Goal: Task Accomplishment & Management: Complete application form

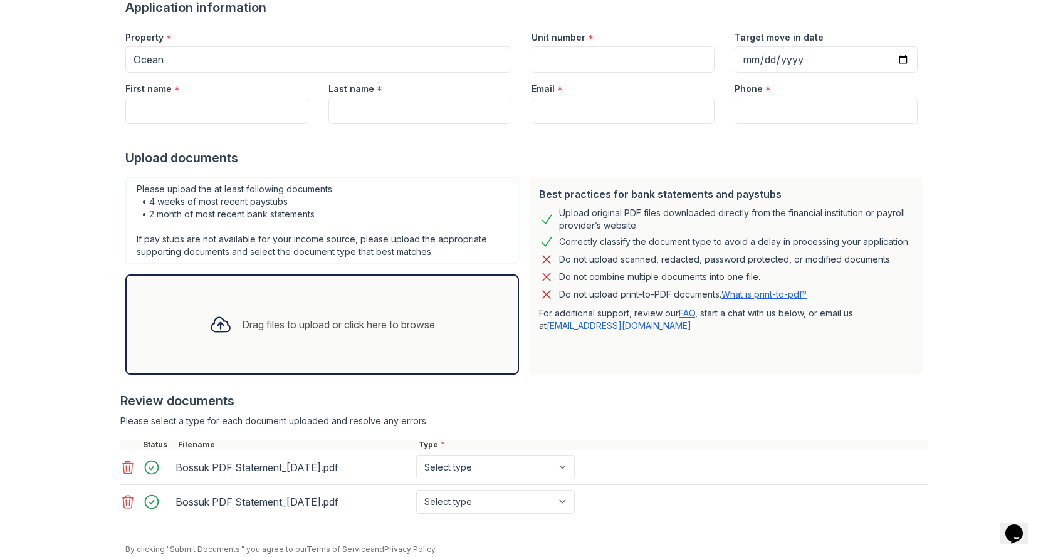
scroll to position [150, 0]
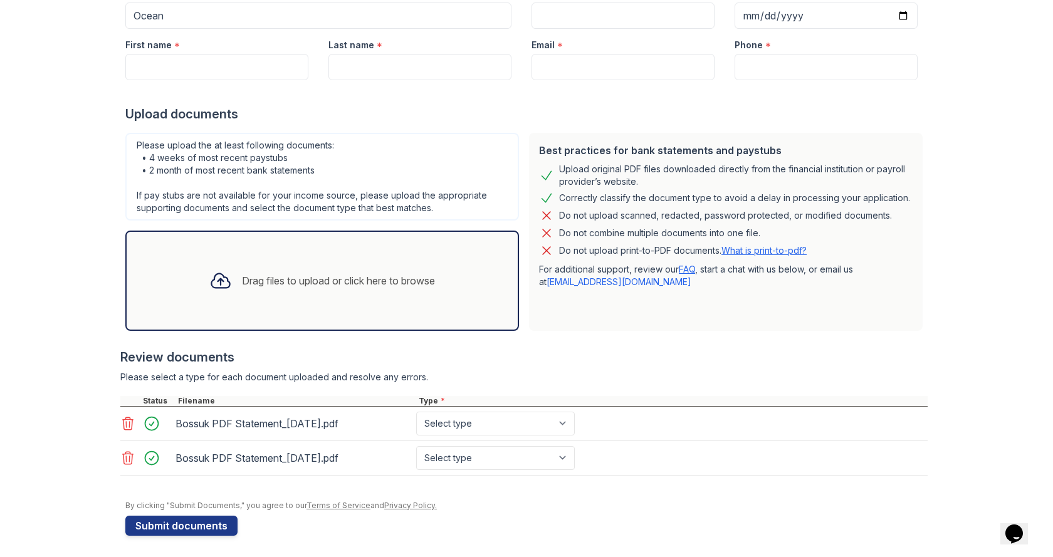
click at [120, 461] on icon at bounding box center [127, 457] width 15 height 15
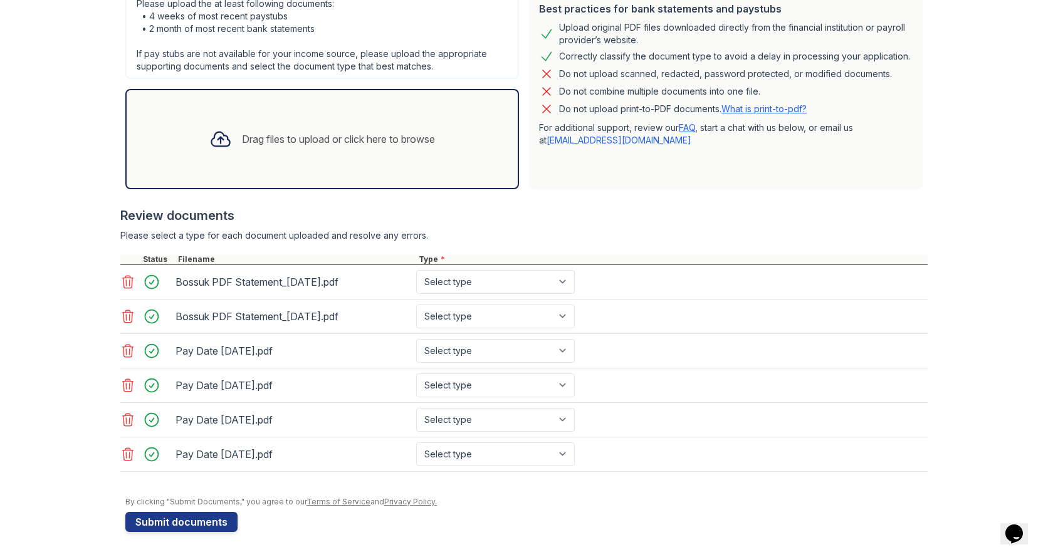
scroll to position [0, 0]
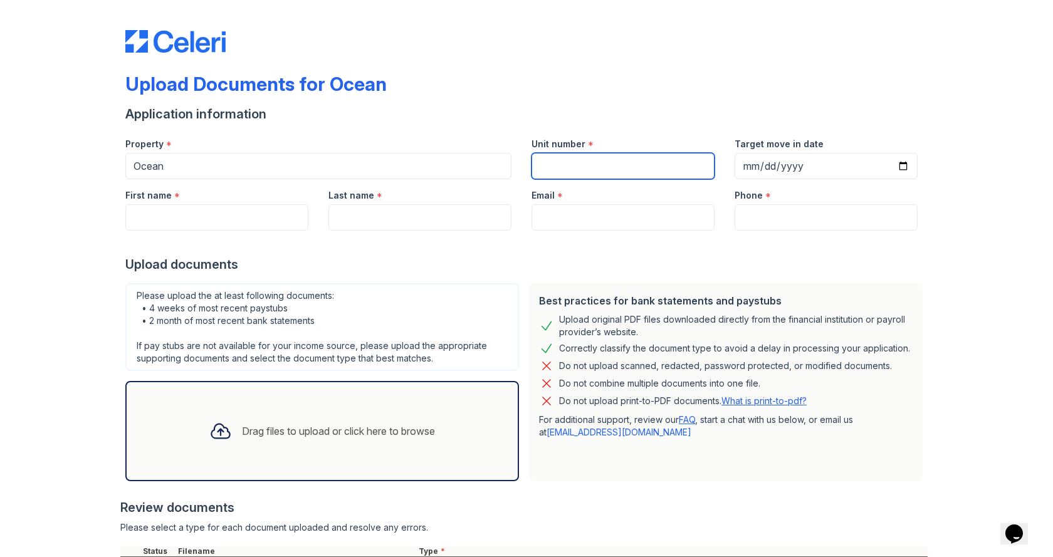
click at [604, 164] on input "Unit number" at bounding box center [622, 166] width 183 height 26
type input "2006"
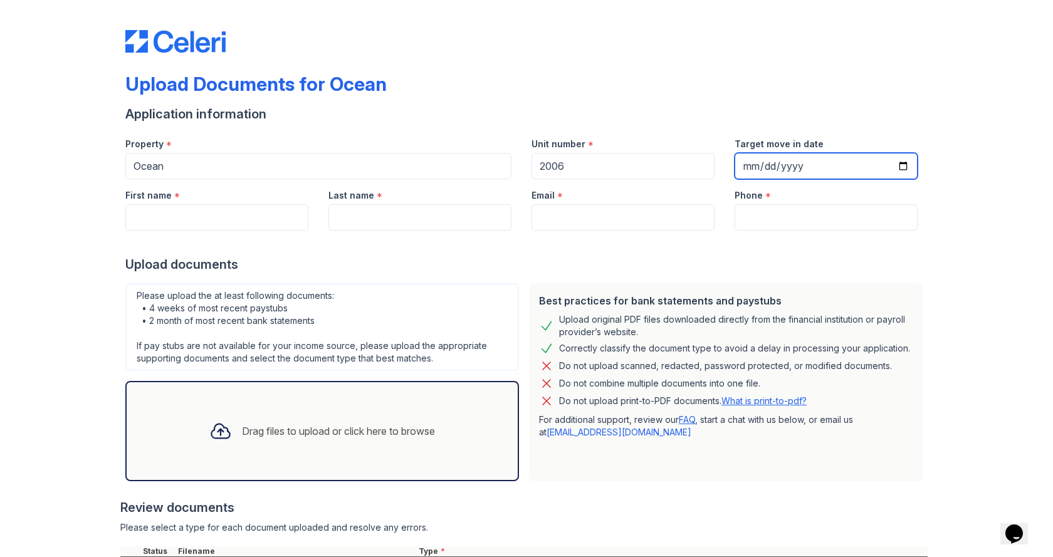
click at [782, 159] on input "Target move in date" at bounding box center [825, 166] width 183 height 26
click at [174, 203] on div "First name *" at bounding box center [216, 191] width 183 height 25
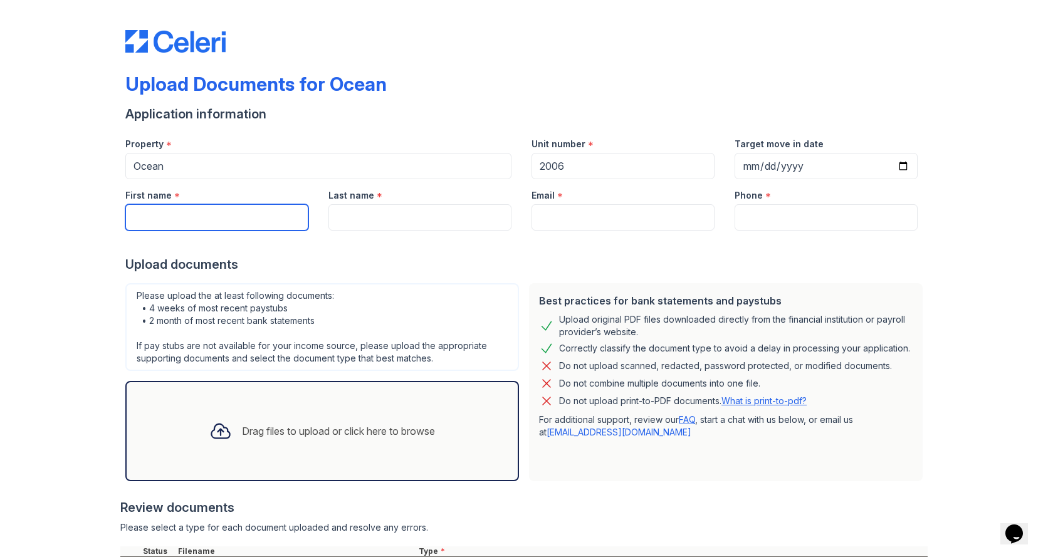
drag, startPoint x: 170, startPoint y: 219, endPoint x: 175, endPoint y: 204, distance: 15.9
click at [170, 219] on input "First name" at bounding box center [216, 217] width 183 height 26
type input "[PERSON_NAME]"
type input "Bossuk"
type input "[PERSON_NAME][EMAIL_ADDRESS][DOMAIN_NAME]"
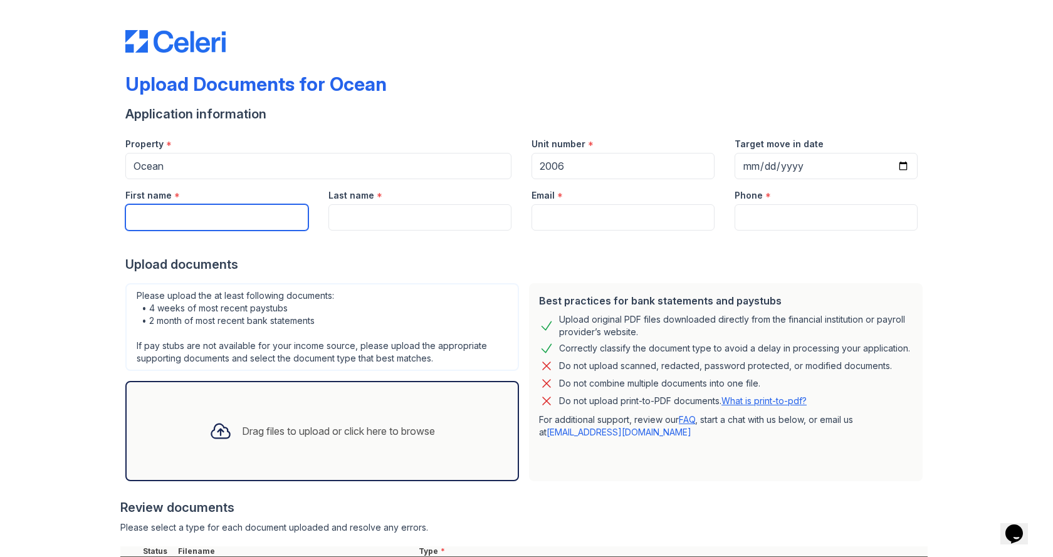
type input "5166064904"
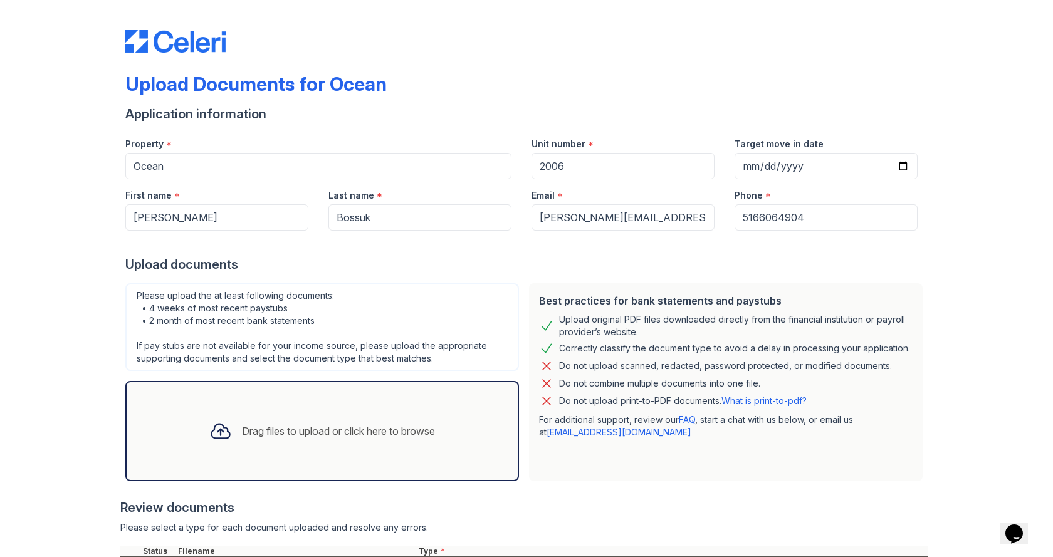
click at [231, 300] on div "Please upload the at least following documents: • 4 weeks of most recent paystu…" at bounding box center [321, 327] width 393 height 88
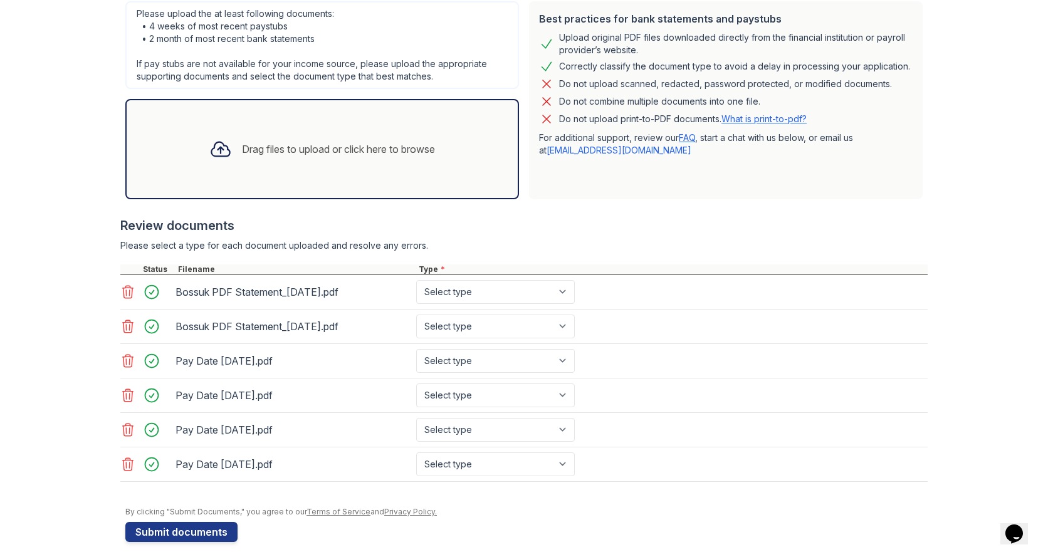
scroll to position [292, 0]
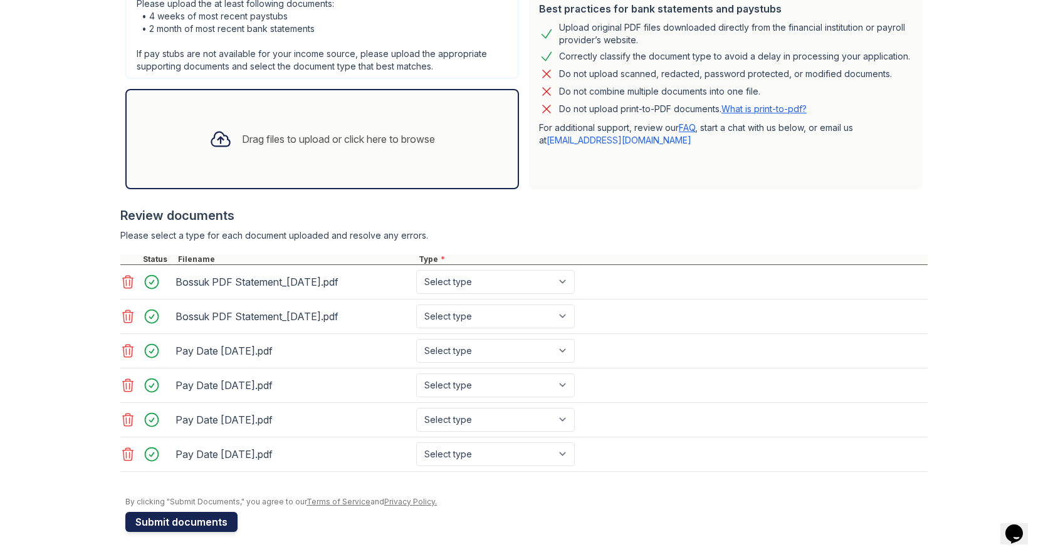
click at [170, 514] on button "Submit documents" at bounding box center [181, 522] width 112 height 20
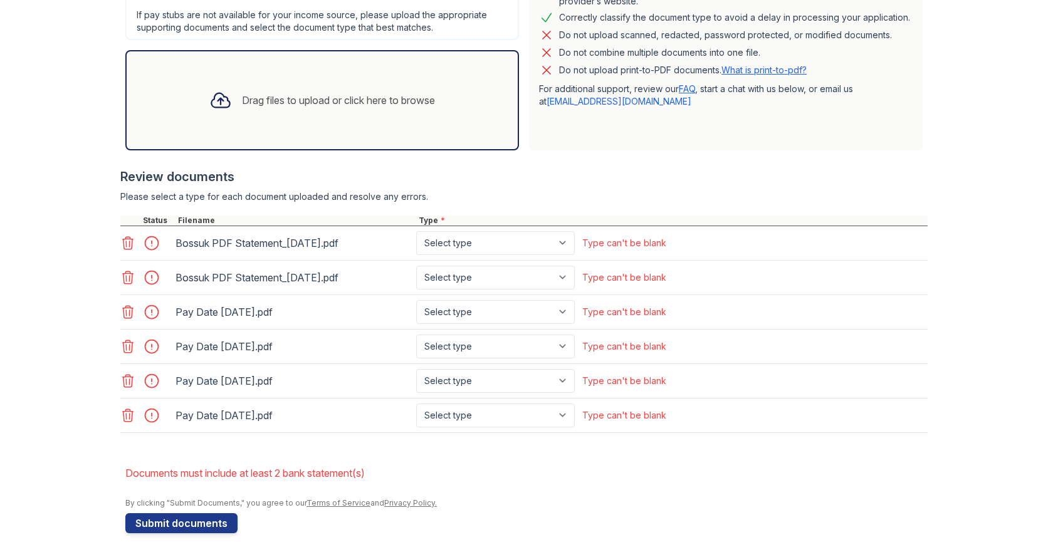
scroll to position [367, 0]
click at [484, 242] on select "Select type Paystub Bank Statement Offer Letter Tax Documents Benefit Award Let…" at bounding box center [495, 242] width 159 height 24
select select "bank_statement"
click at [416, 230] on select "Select type Paystub Bank Statement Offer Letter Tax Documents Benefit Award Let…" at bounding box center [495, 242] width 159 height 24
click at [473, 274] on select "Select type Paystub Bank Statement Offer Letter Tax Documents Benefit Award Let…" at bounding box center [495, 276] width 159 height 24
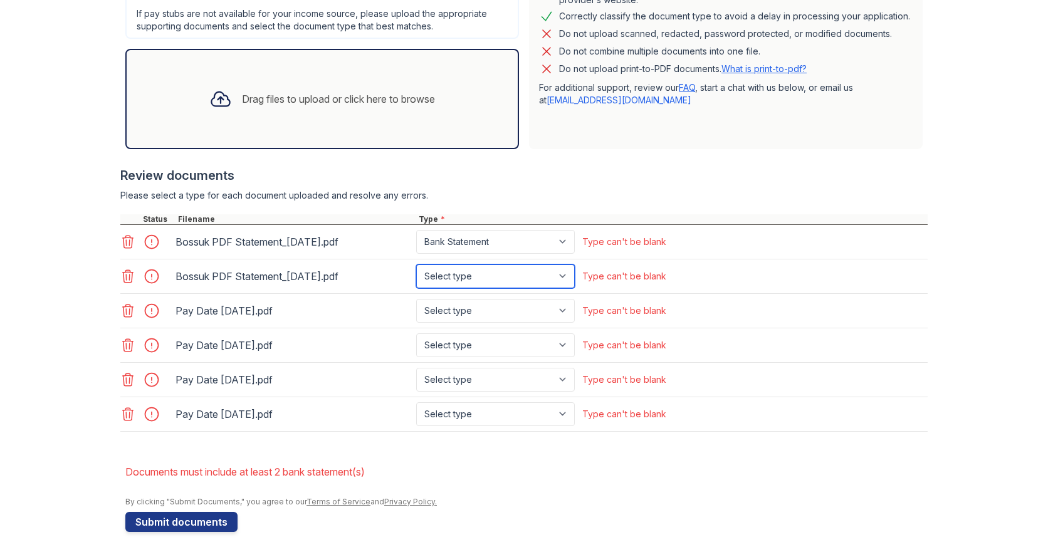
select select "bank_statement"
click at [416, 264] on select "Select type Paystub Bank Statement Offer Letter Tax Documents Benefit Award Let…" at bounding box center [495, 276] width 159 height 24
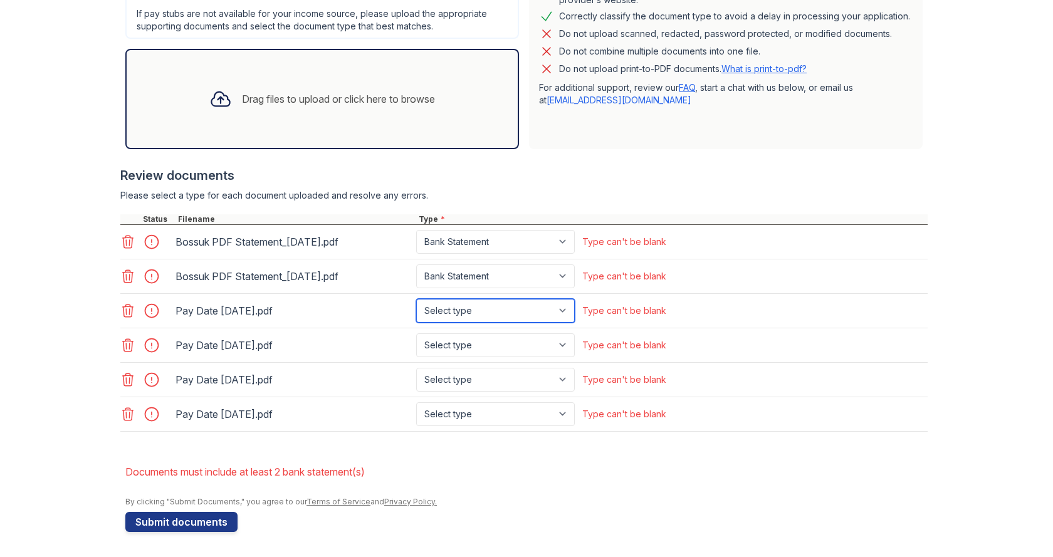
click at [451, 317] on select "Select type Paystub Bank Statement Offer Letter Tax Documents Benefit Award Let…" at bounding box center [495, 311] width 159 height 24
select select "paystub"
click at [416, 299] on select "Select type Paystub Bank Statement Offer Letter Tax Documents Benefit Award Let…" at bounding box center [495, 311] width 159 height 24
click at [466, 351] on select "Select type Paystub Bank Statement Offer Letter Tax Documents Benefit Award Let…" at bounding box center [495, 345] width 159 height 24
select select "paystub"
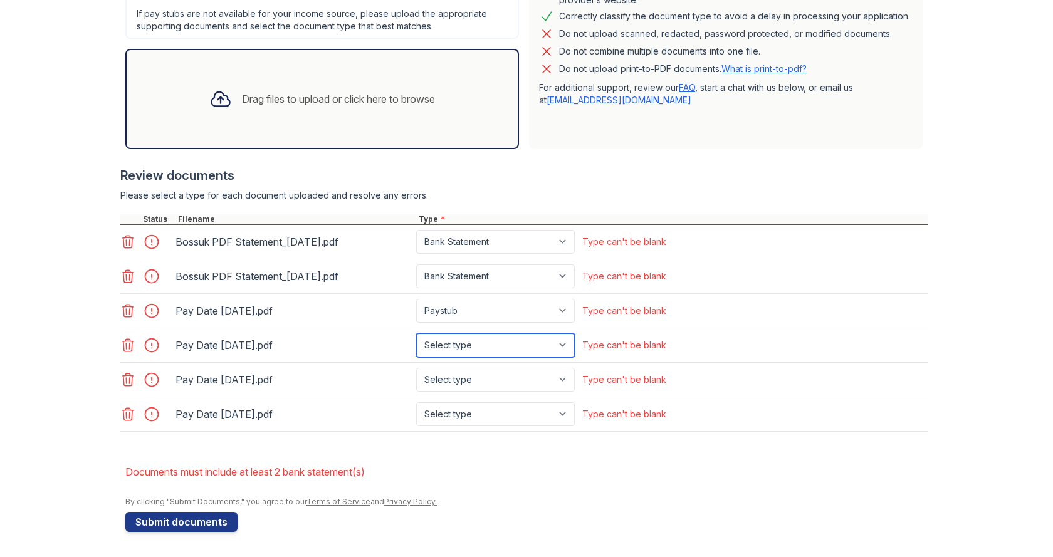
click at [416, 333] on select "Select type Paystub Bank Statement Offer Letter Tax Documents Benefit Award Let…" at bounding box center [495, 345] width 159 height 24
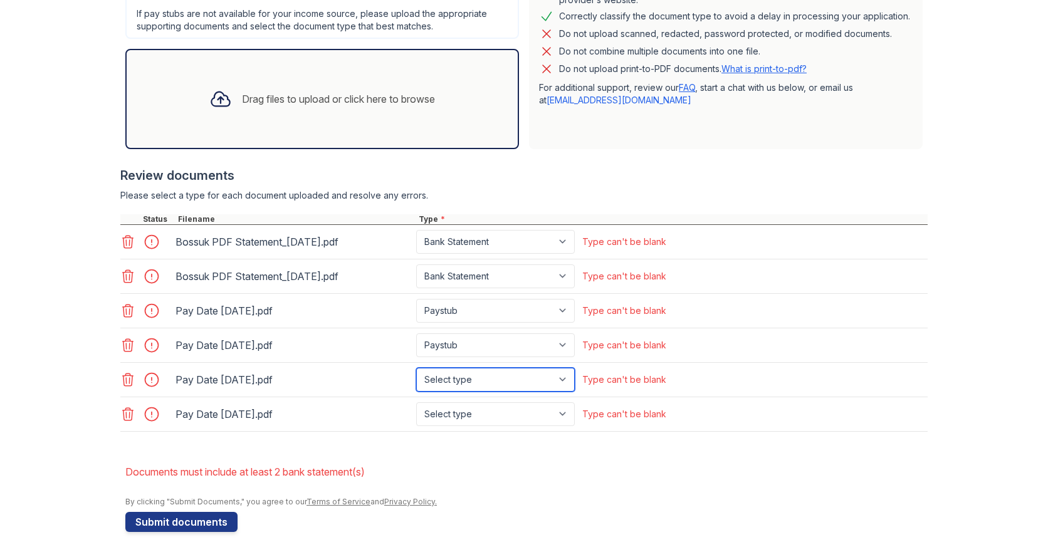
click at [455, 368] on select "Select type Paystub Bank Statement Offer Letter Tax Documents Benefit Award Let…" at bounding box center [495, 380] width 159 height 24
select select "paystub"
click at [416, 368] on select "Select type Paystub Bank Statement Offer Letter Tax Documents Benefit Award Let…" at bounding box center [495, 380] width 159 height 24
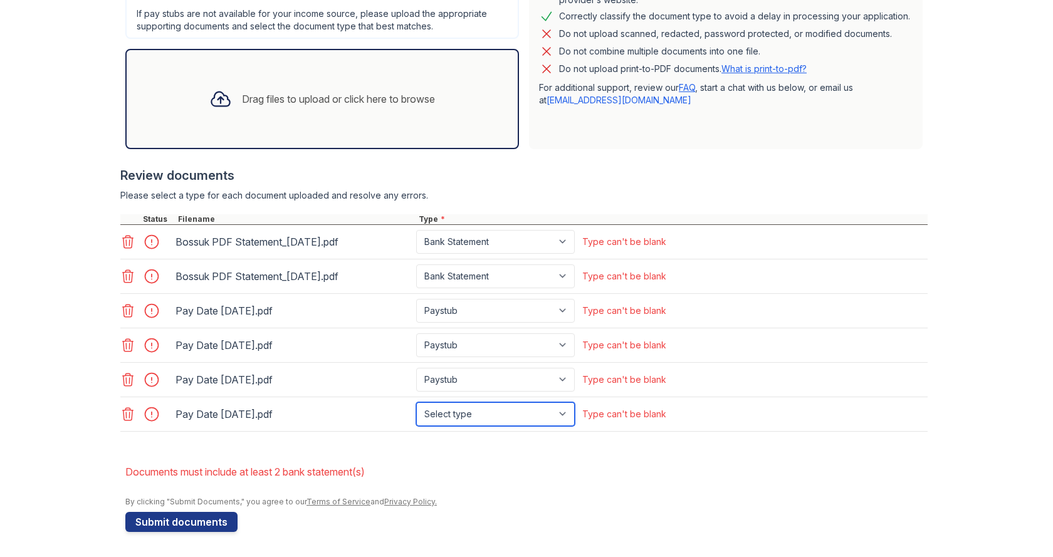
click at [450, 413] on select "Select type Paystub Bank Statement Offer Letter Tax Documents Benefit Award Let…" at bounding box center [495, 414] width 159 height 24
select select "paystub"
click at [416, 402] on select "Select type Paystub Bank Statement Offer Letter Tax Documents Benefit Award Let…" at bounding box center [495, 414] width 159 height 24
click at [532, 470] on li "Documents must include at least 2 bank statement(s)" at bounding box center [526, 471] width 802 height 25
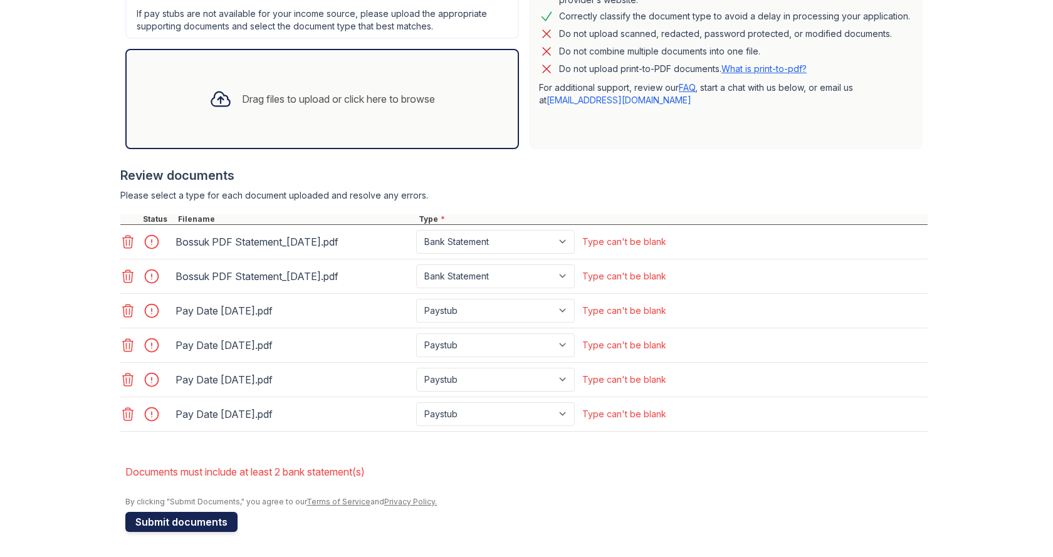
click at [207, 516] on button "Submit documents" at bounding box center [181, 522] width 112 height 20
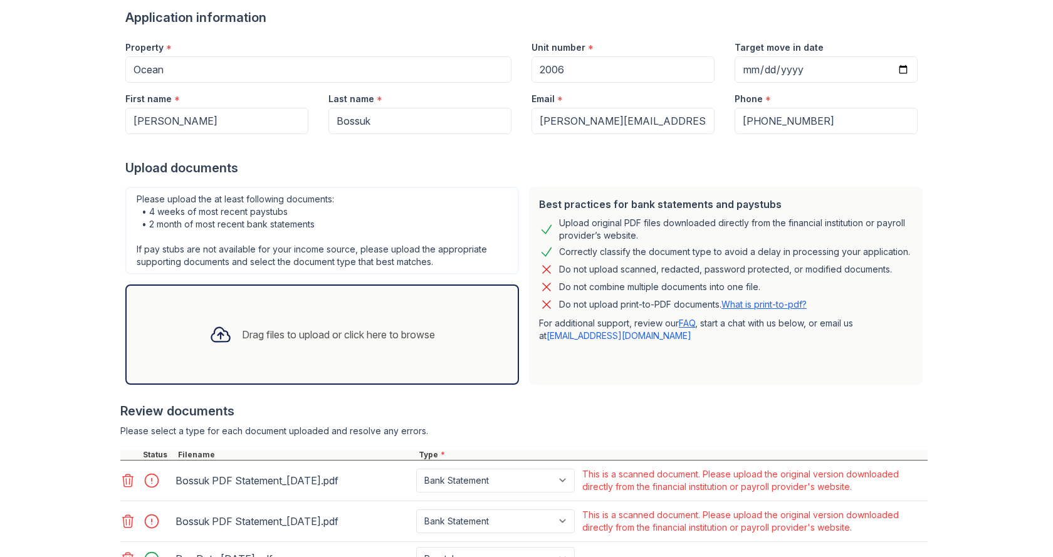
scroll to position [313, 0]
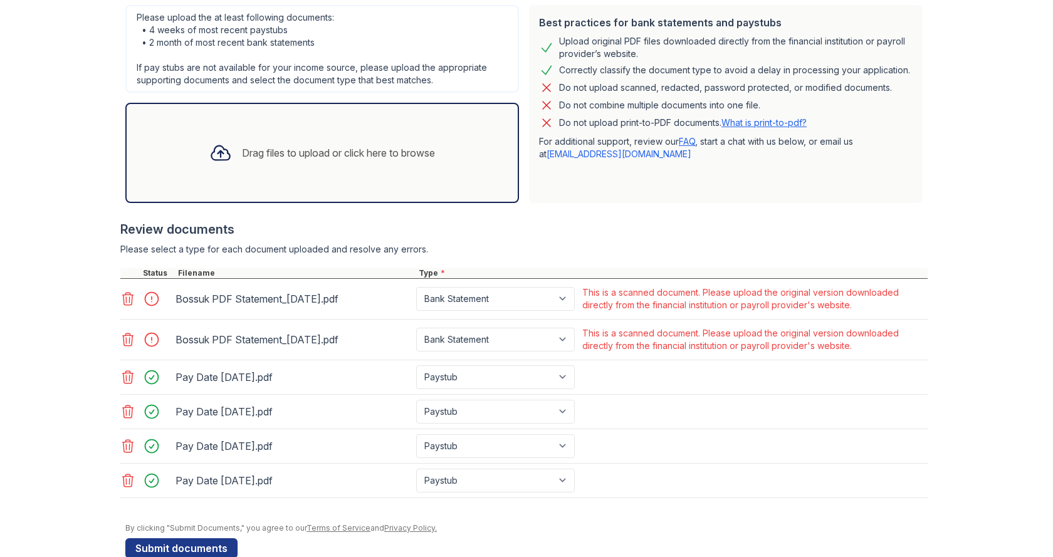
click at [153, 340] on div at bounding box center [155, 340] width 35 height 18
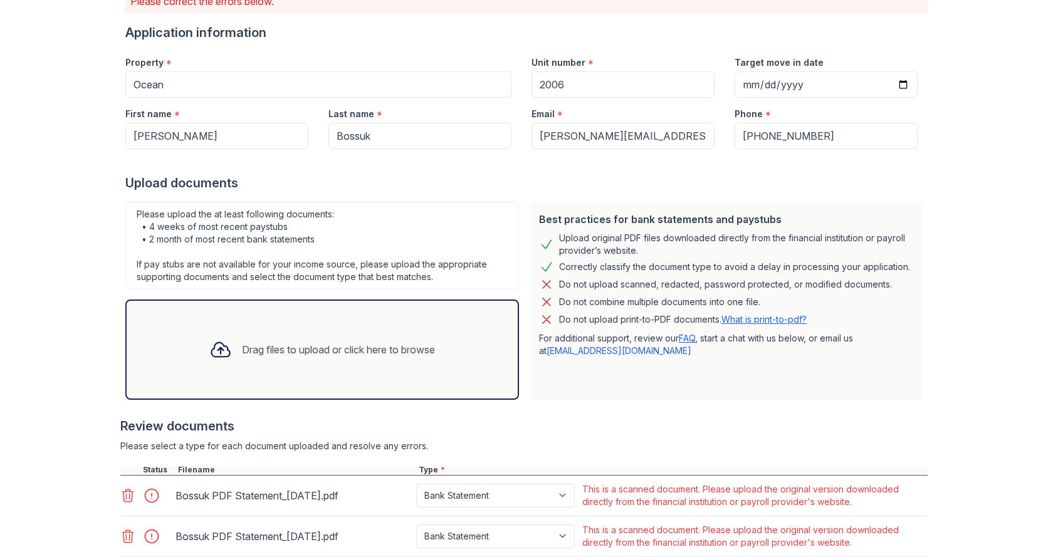
scroll to position [0, 0]
